Goal: Browse casually: Explore the website without a specific task or goal

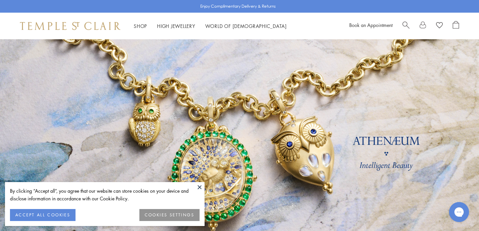
click at [175, 213] on button "COOKIES SETTINGS" at bounding box center [169, 215] width 60 height 12
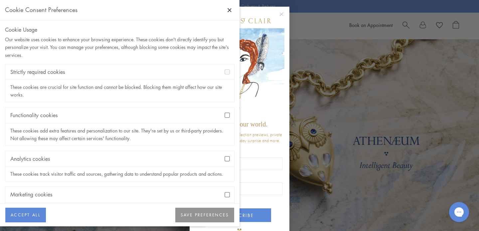
click at [205, 216] on button "SAVE PREFERENCES" at bounding box center [204, 215] width 59 height 15
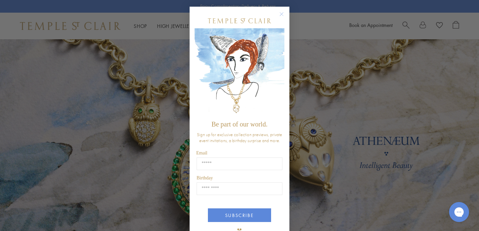
click at [281, 15] on circle "Close dialog" at bounding box center [282, 14] width 8 height 8
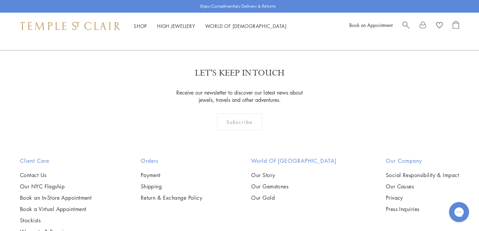
scroll to position [1820, 0]
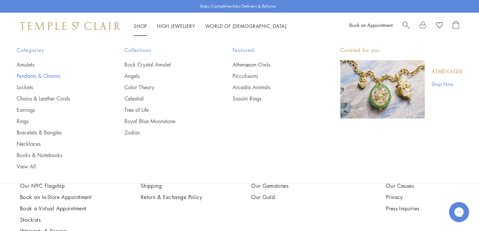
click at [37, 73] on link "Pendants & Charms" at bounding box center [57, 75] width 81 height 7
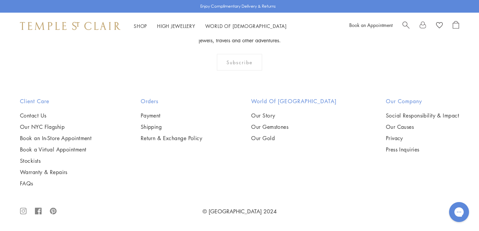
scroll to position [4025, 0]
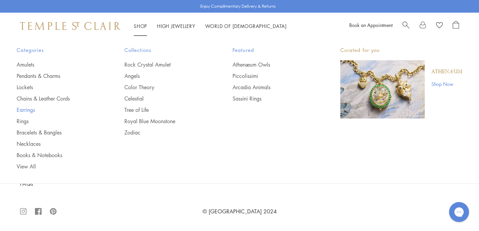
click at [24, 110] on link "Earrings" at bounding box center [57, 109] width 81 height 7
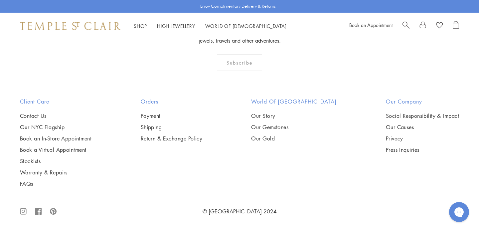
scroll to position [3374, 0]
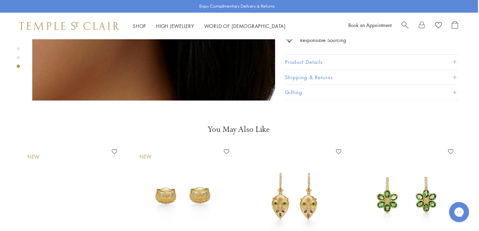
scroll to position [688, 1]
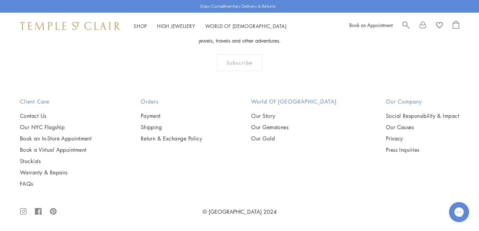
scroll to position [3195, 0]
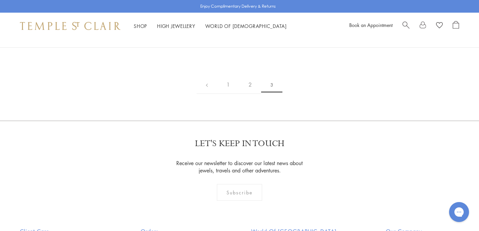
scroll to position [123, 0]
